Goal: Transaction & Acquisition: Download file/media

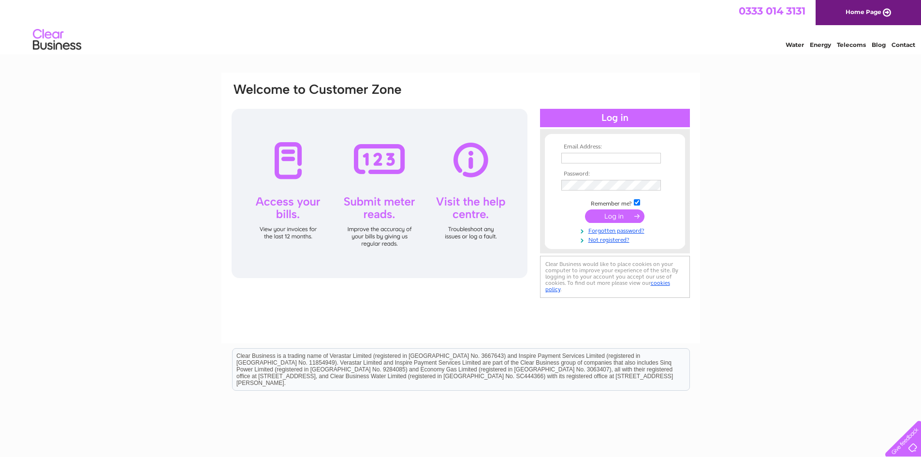
type input "[EMAIL_ADDRESS][DOMAIN_NAME]"
click at [611, 212] on input "submit" at bounding box center [614, 216] width 59 height 14
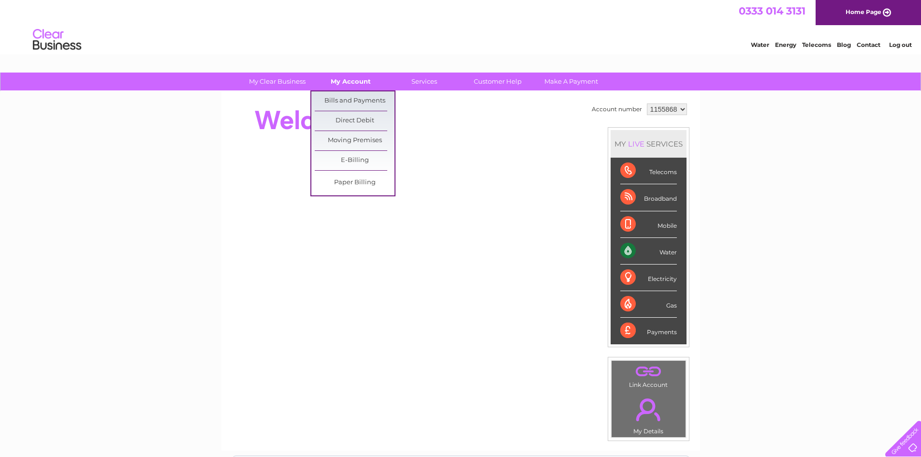
click at [352, 79] on link "My Account" at bounding box center [351, 82] width 80 height 18
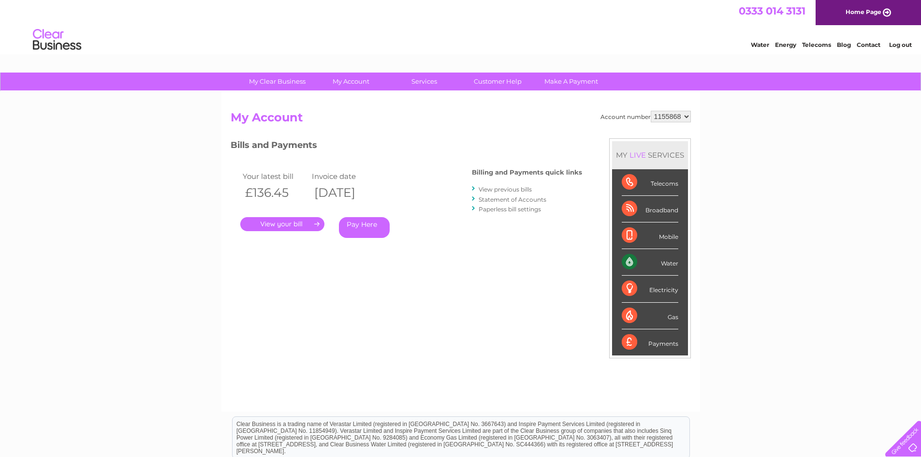
click at [293, 222] on link "." at bounding box center [282, 224] width 84 height 14
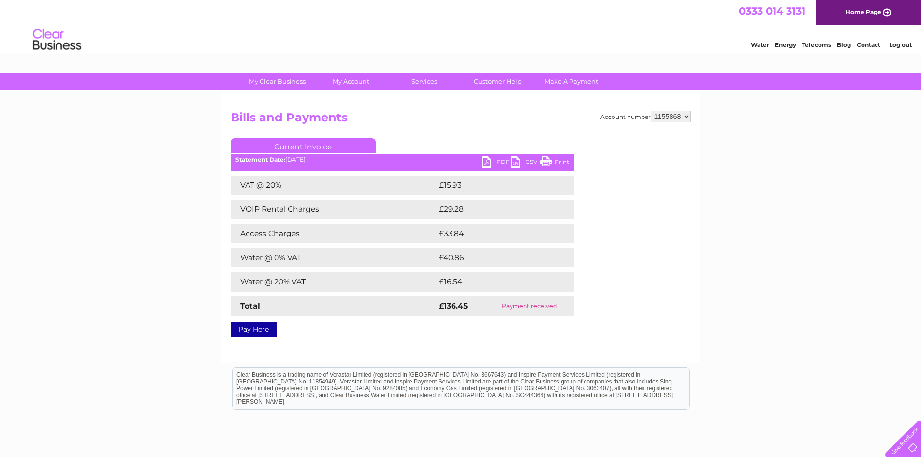
click at [489, 159] on link "PDF" at bounding box center [496, 163] width 29 height 14
